Goal: Task Accomplishment & Management: Complete application form

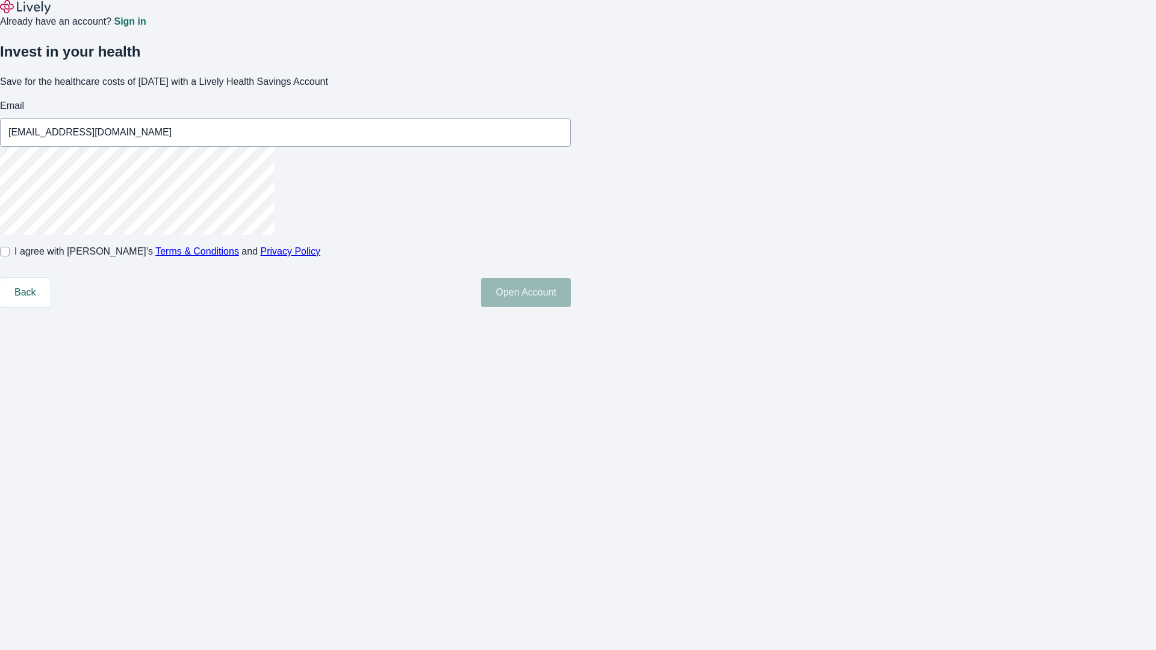
click at [10, 256] on input "I agree with Lively’s Terms & Conditions and Privacy Policy" at bounding box center [5, 252] width 10 height 10
checkbox input "true"
click at [571, 307] on button "Open Account" at bounding box center [526, 292] width 90 height 29
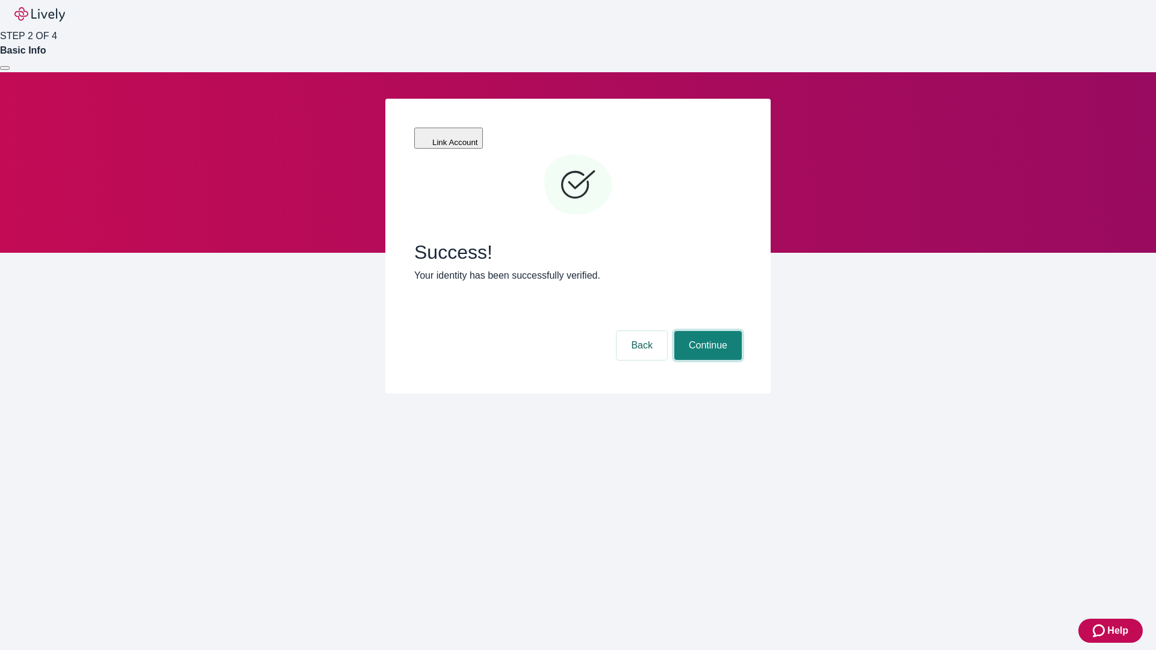
click at [706, 331] on button "Continue" at bounding box center [707, 345] width 67 height 29
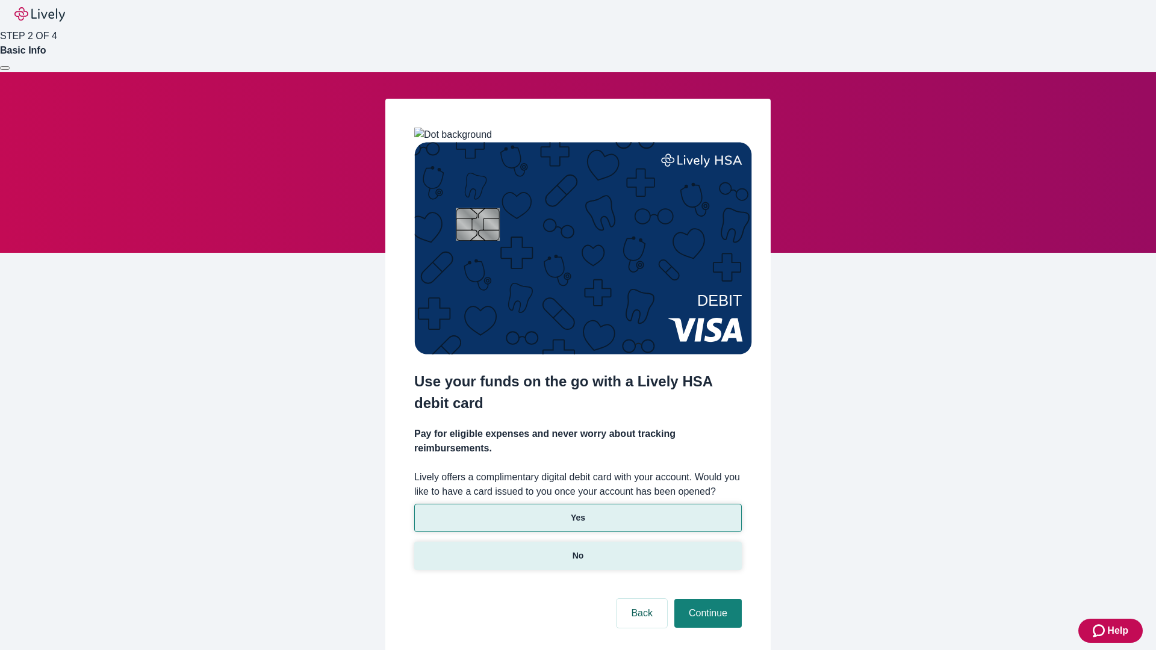
click at [577, 550] on p "No" at bounding box center [578, 556] width 11 height 13
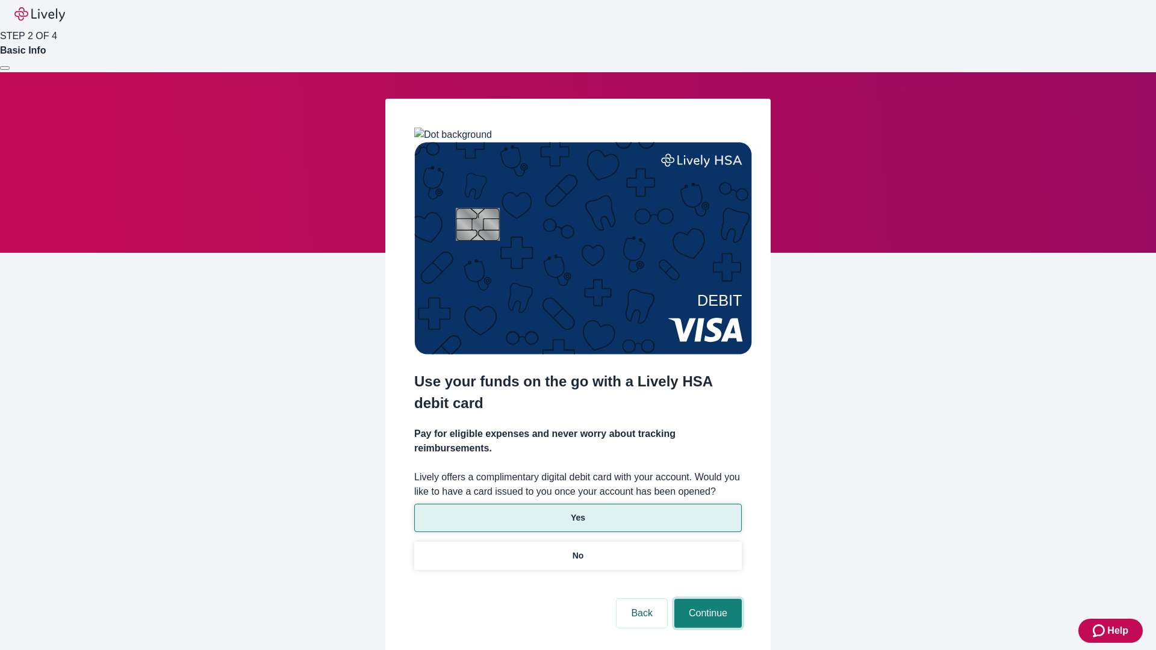
click at [706, 599] on button "Continue" at bounding box center [707, 613] width 67 height 29
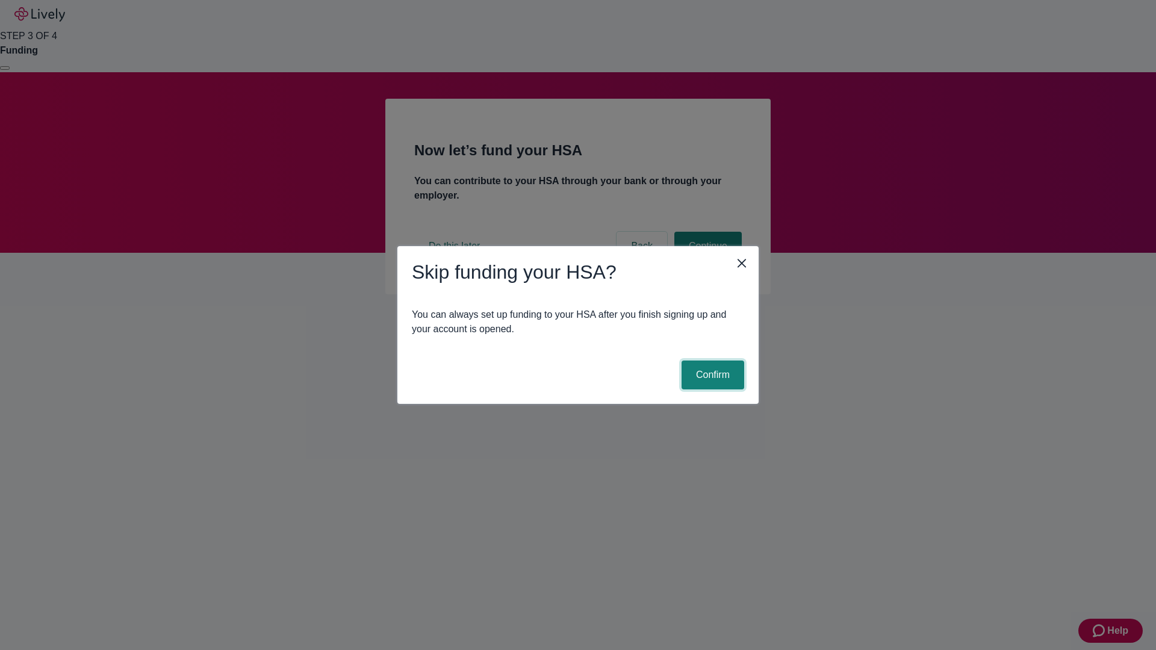
click at [711, 375] on button "Confirm" at bounding box center [713, 375] width 63 height 29
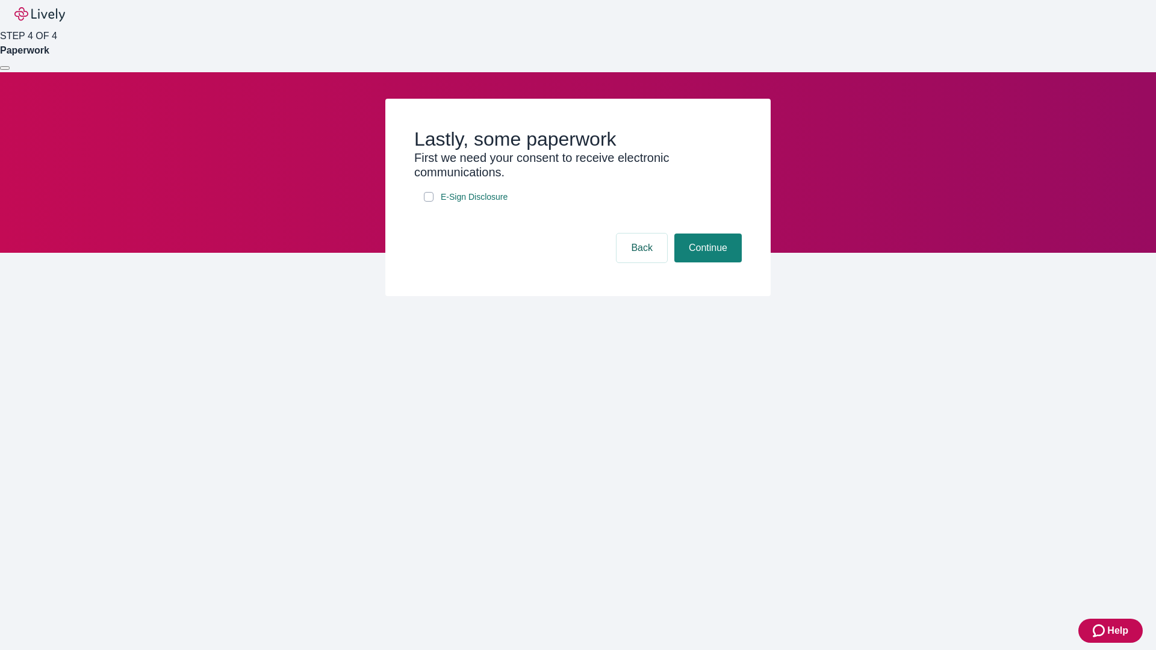
click at [429, 202] on input "E-Sign Disclosure" at bounding box center [429, 197] width 10 height 10
checkbox input "true"
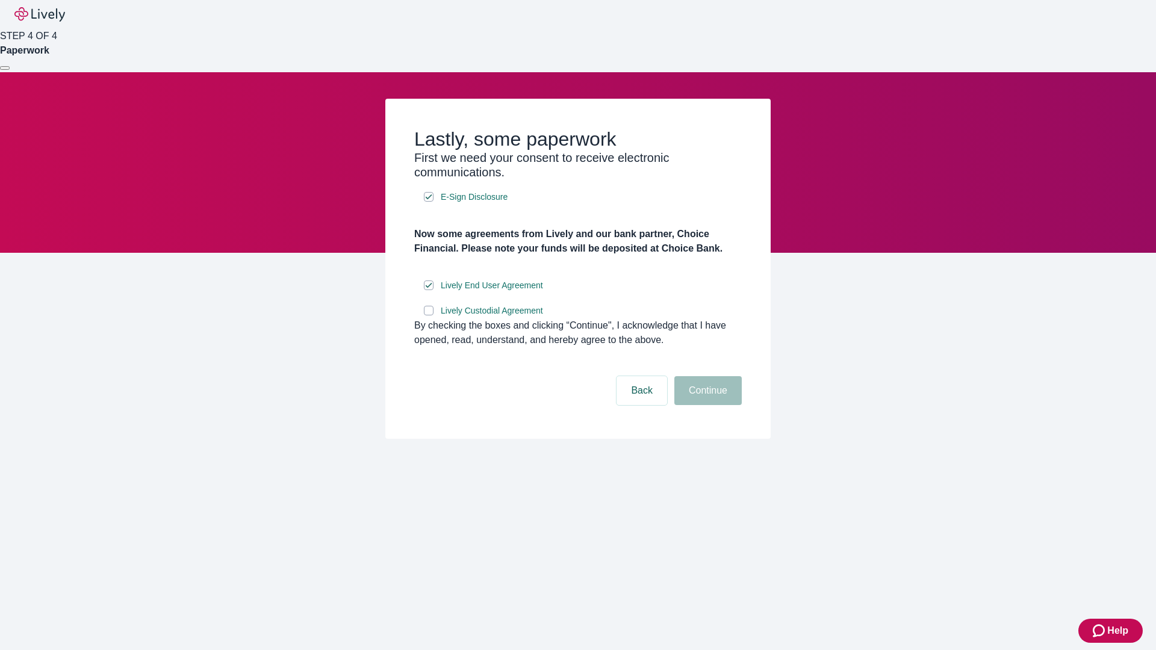
click at [429, 315] on input "Lively Custodial Agreement" at bounding box center [429, 311] width 10 height 10
checkbox input "true"
click at [706, 405] on button "Continue" at bounding box center [707, 390] width 67 height 29
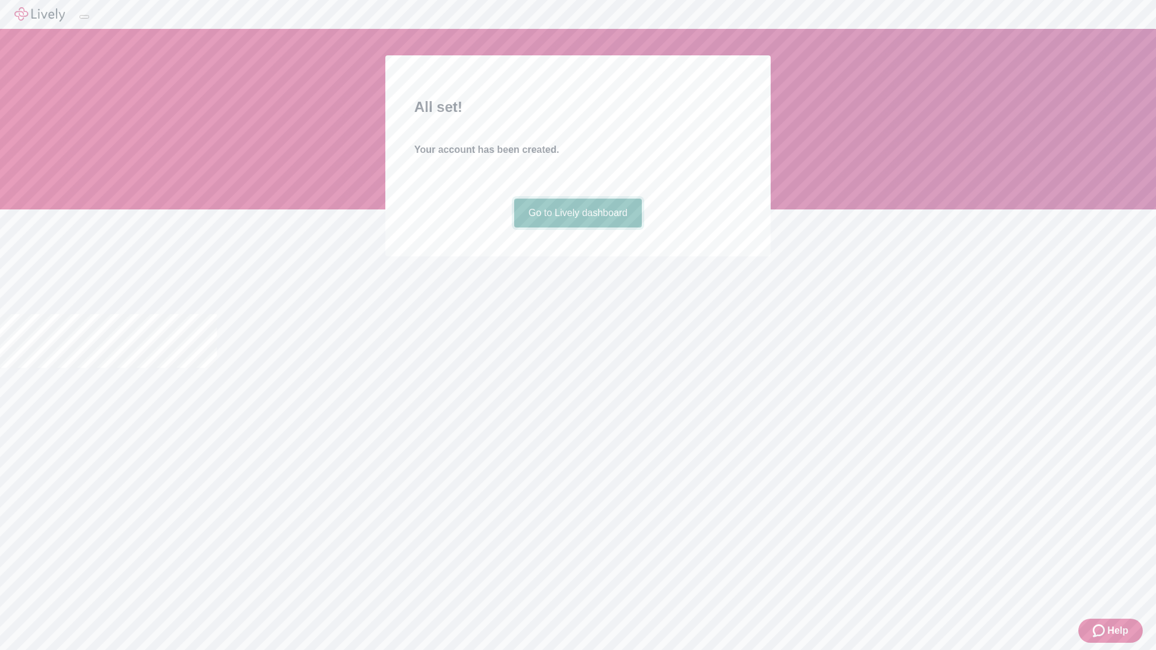
click at [577, 228] on link "Go to Lively dashboard" at bounding box center [578, 213] width 128 height 29
